Goal: Transaction & Acquisition: Purchase product/service

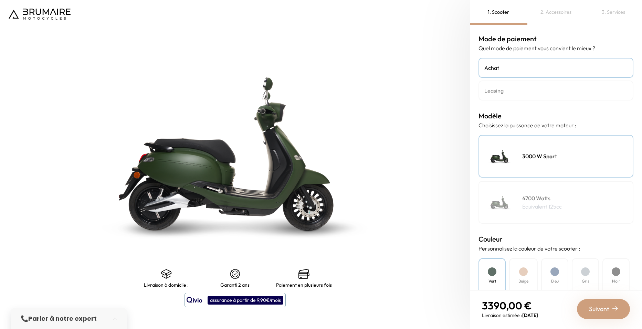
click at [503, 93] on h4 "Leasing" at bounding box center [555, 90] width 143 height 8
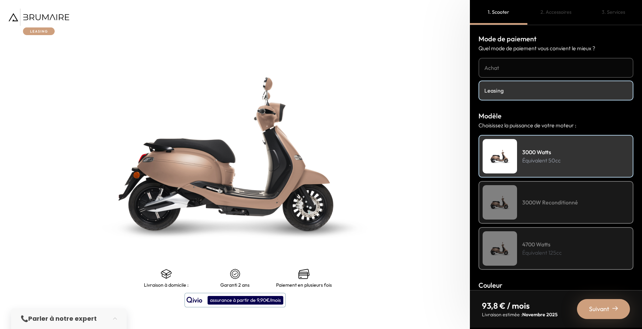
click at [535, 198] on h4 "3000W Reconditionné" at bounding box center [550, 202] width 56 height 8
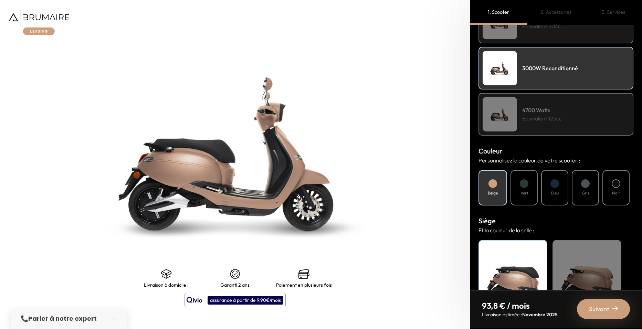
scroll to position [138, 0]
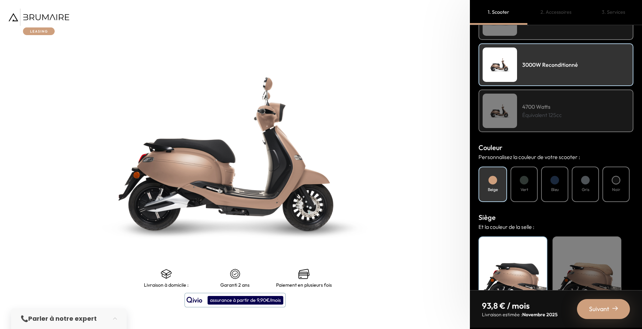
click at [524, 182] on div at bounding box center [523, 180] width 9 height 9
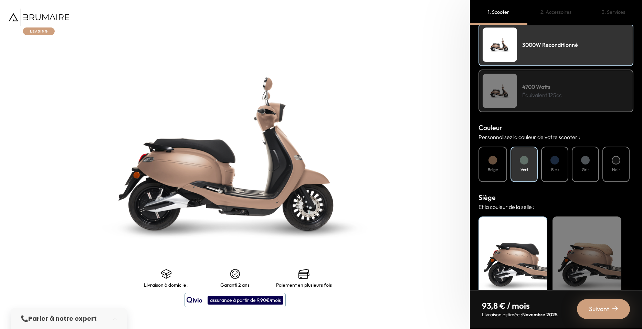
scroll to position [179, 0]
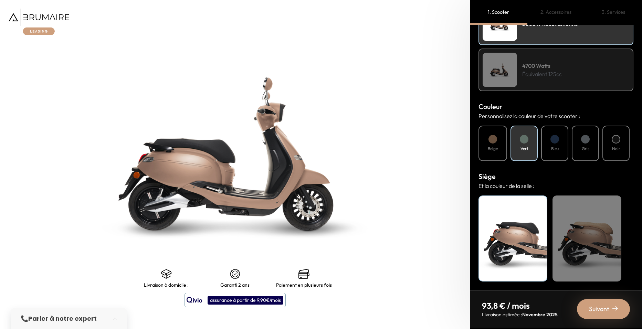
click at [577, 222] on div "Beige" at bounding box center [586, 238] width 69 height 86
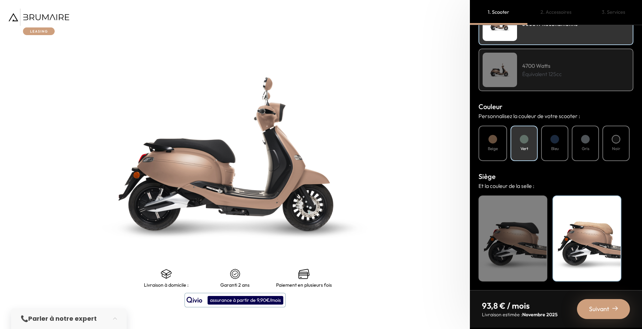
click at [518, 226] on div "Noir" at bounding box center [512, 238] width 69 height 86
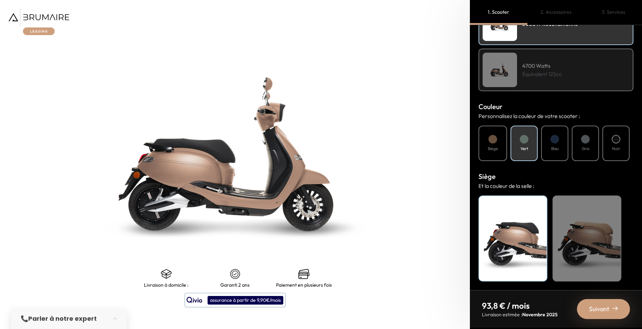
click at [602, 308] on span "Suivant" at bounding box center [599, 309] width 20 height 10
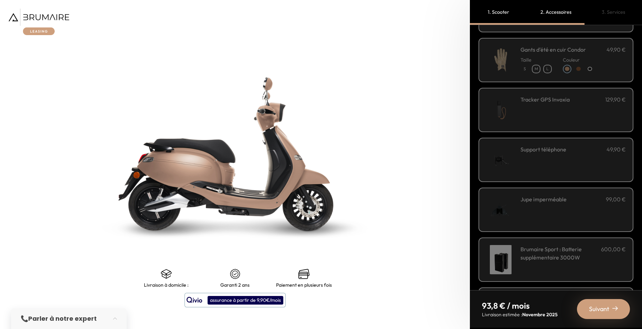
scroll to position [0, 0]
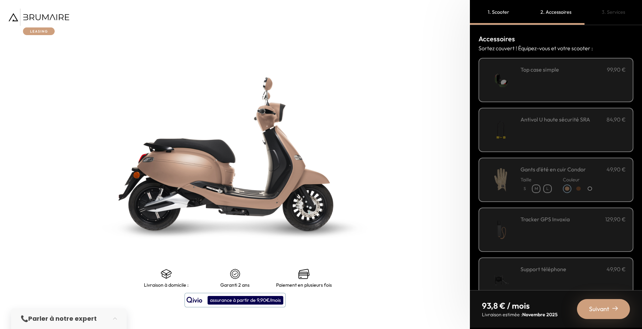
click at [534, 82] on div "**********" at bounding box center [572, 79] width 105 height 29
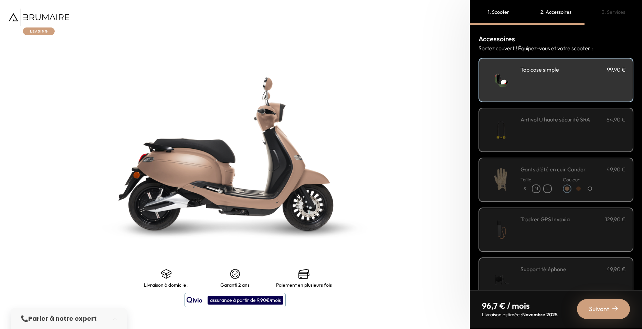
click at [551, 130] on div "Antivol U haute sécurité SRA 84,90 €" at bounding box center [572, 129] width 105 height 29
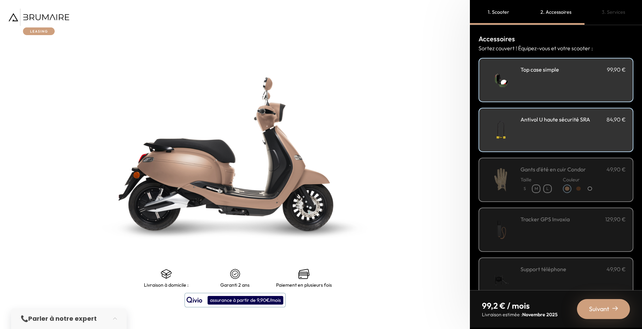
scroll to position [34, 0]
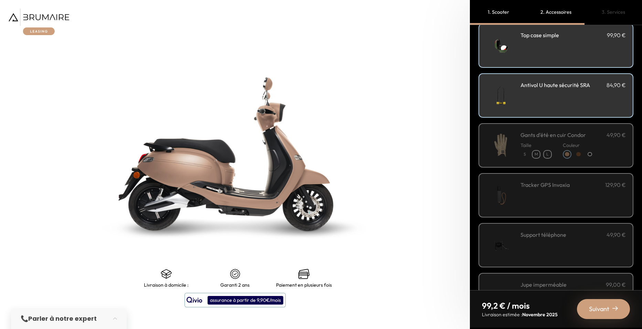
click at [514, 147] on img at bounding box center [500, 145] width 29 height 29
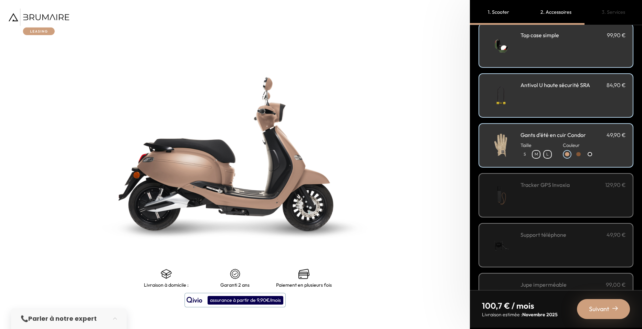
click at [514, 147] on img at bounding box center [500, 145] width 29 height 29
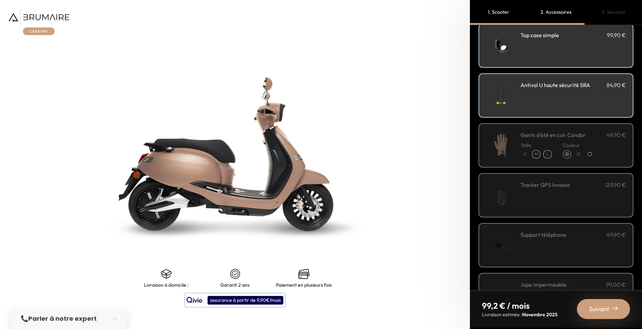
click at [535, 187] on h3 "Tracker GPS Invoxia" at bounding box center [544, 185] width 49 height 8
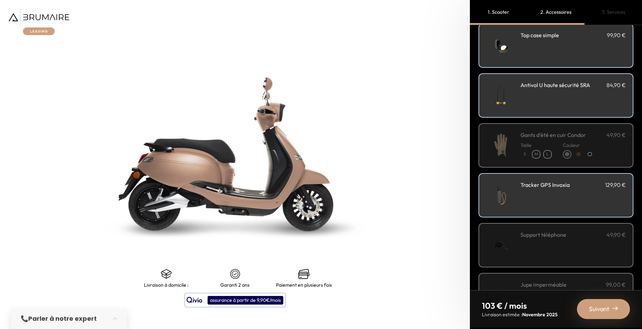
click at [535, 187] on h3 "Tracker GPS Invoxia" at bounding box center [544, 185] width 49 height 8
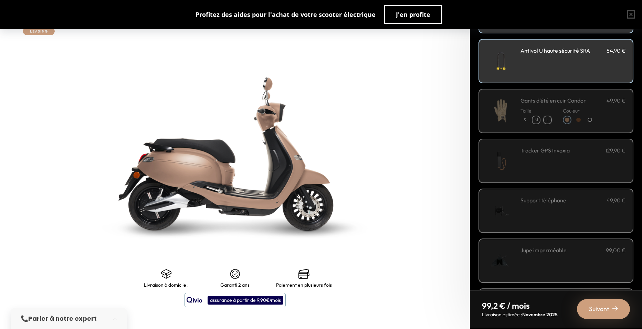
scroll to position [103, 0]
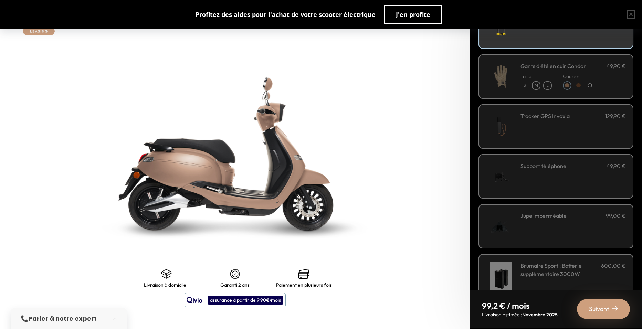
click at [532, 184] on div "Support téléphone 49,90 €" at bounding box center [572, 176] width 105 height 29
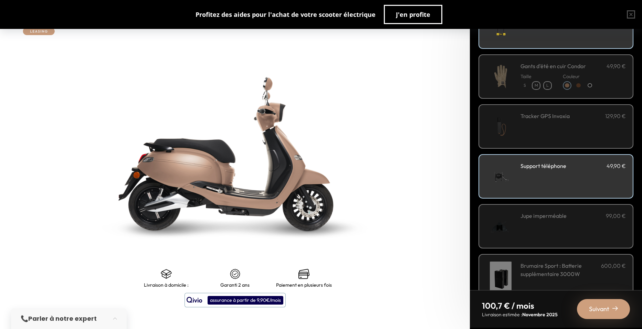
scroll to position [138, 0]
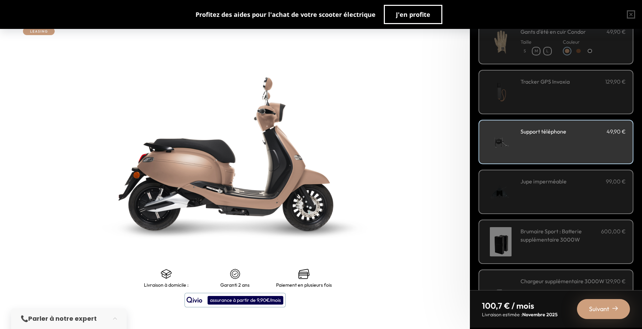
click at [549, 193] on div "Jupe imperméable 99,00 €" at bounding box center [572, 191] width 105 height 29
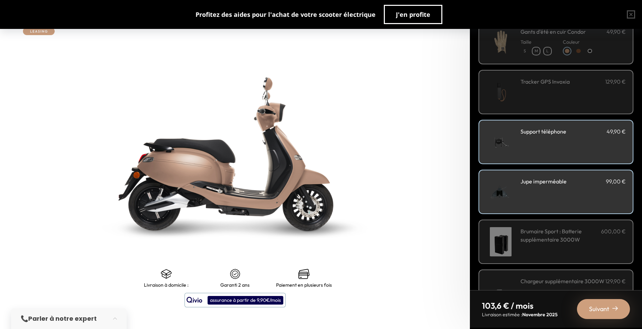
click at [548, 192] on div "Jupe imperméable 99,00 €" at bounding box center [572, 191] width 105 height 29
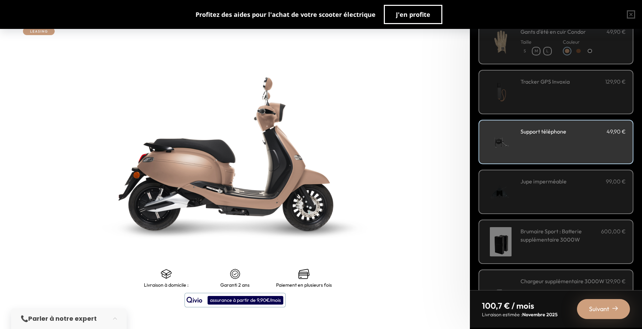
click at [548, 192] on div "Jupe imperméable 99,00 €" at bounding box center [572, 191] width 105 height 29
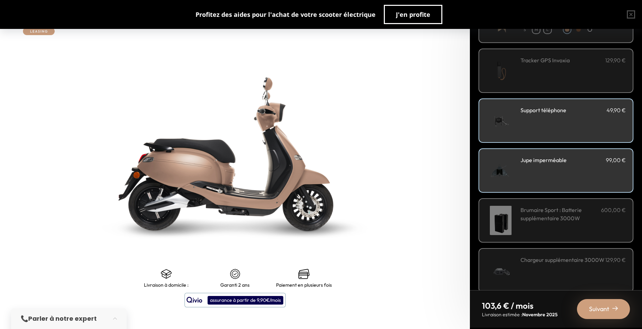
scroll to position [170, 0]
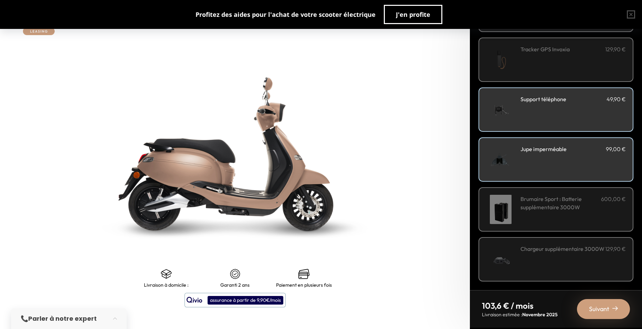
click at [601, 315] on div "Suivant" at bounding box center [602, 309] width 53 height 20
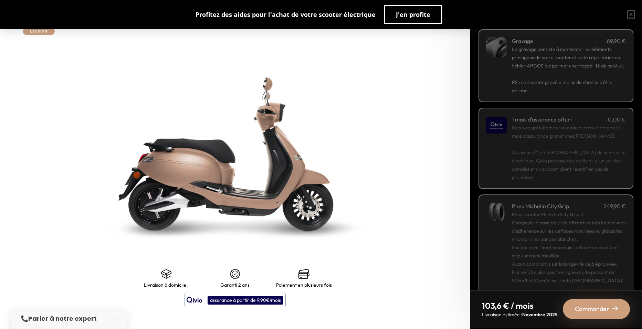
scroll to position [0, 0]
